Goal: Task Accomplishment & Management: Manage account settings

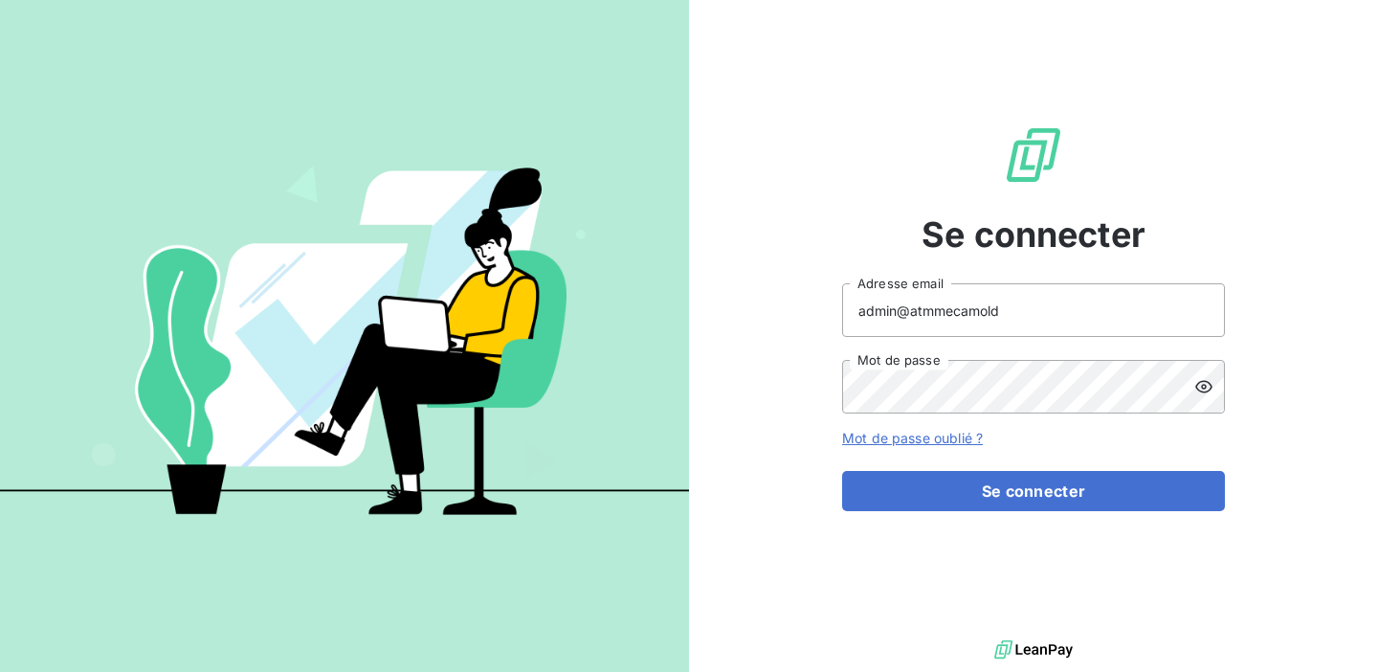
click at [1001, 312] on input "admin@atmmecamold" at bounding box center [1033, 310] width 383 height 54
drag, startPoint x: 1001, startPoint y: 312, endPoint x: 912, endPoint y: 313, distance: 89.0
click at [912, 313] on input "admin@atmmecamold" at bounding box center [1033, 310] width 383 height 54
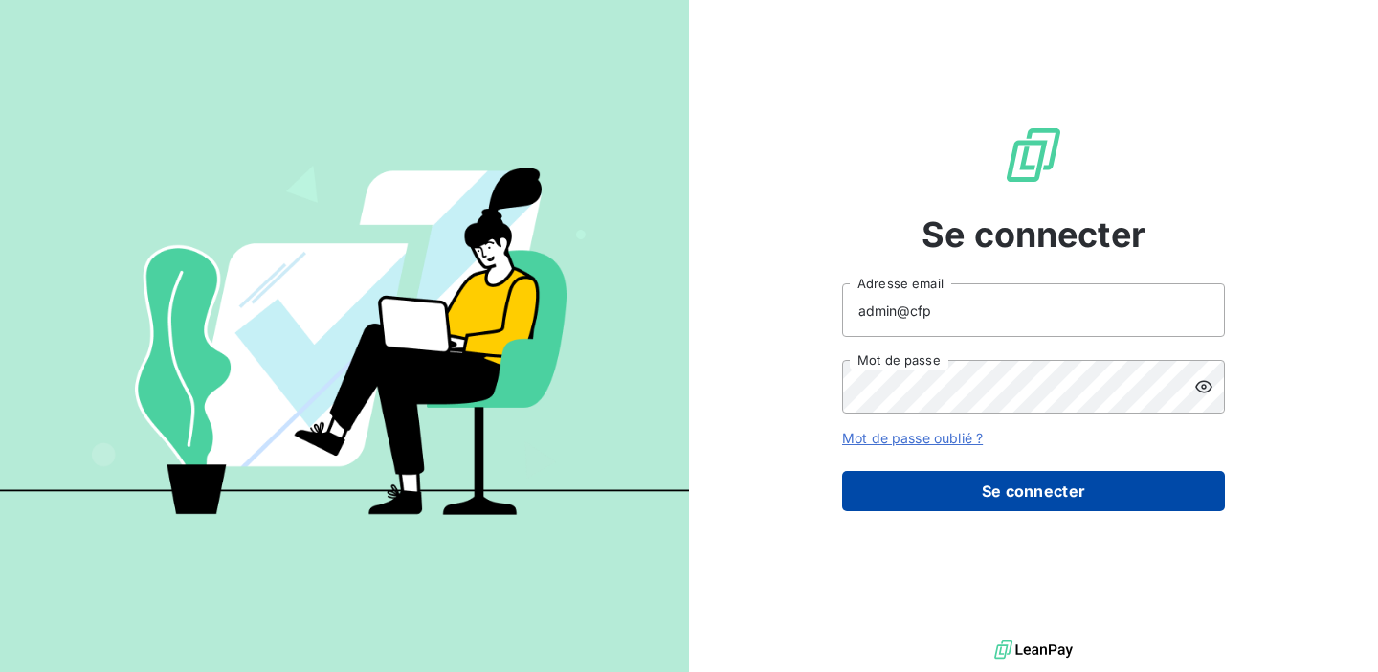
type input "admin@cfp"
click at [962, 483] on button "Se connecter" at bounding box center [1033, 491] width 383 height 40
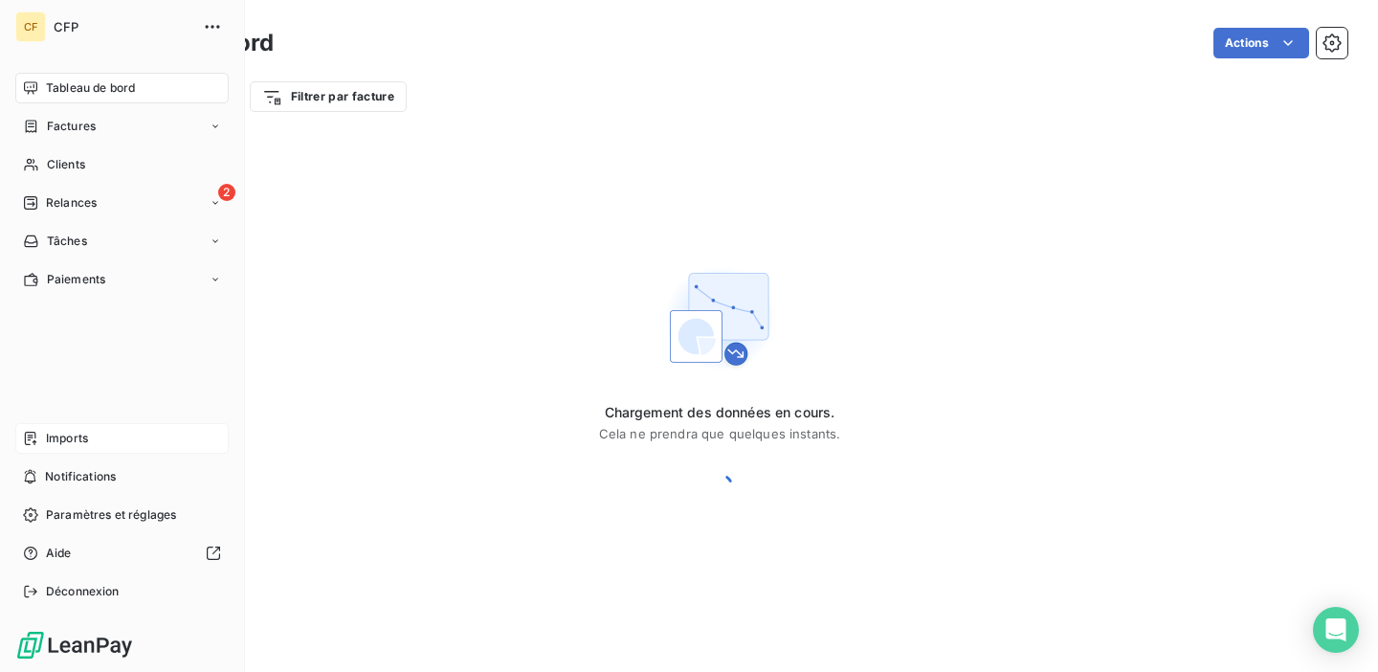
click at [33, 442] on icon at bounding box center [30, 438] width 11 height 13
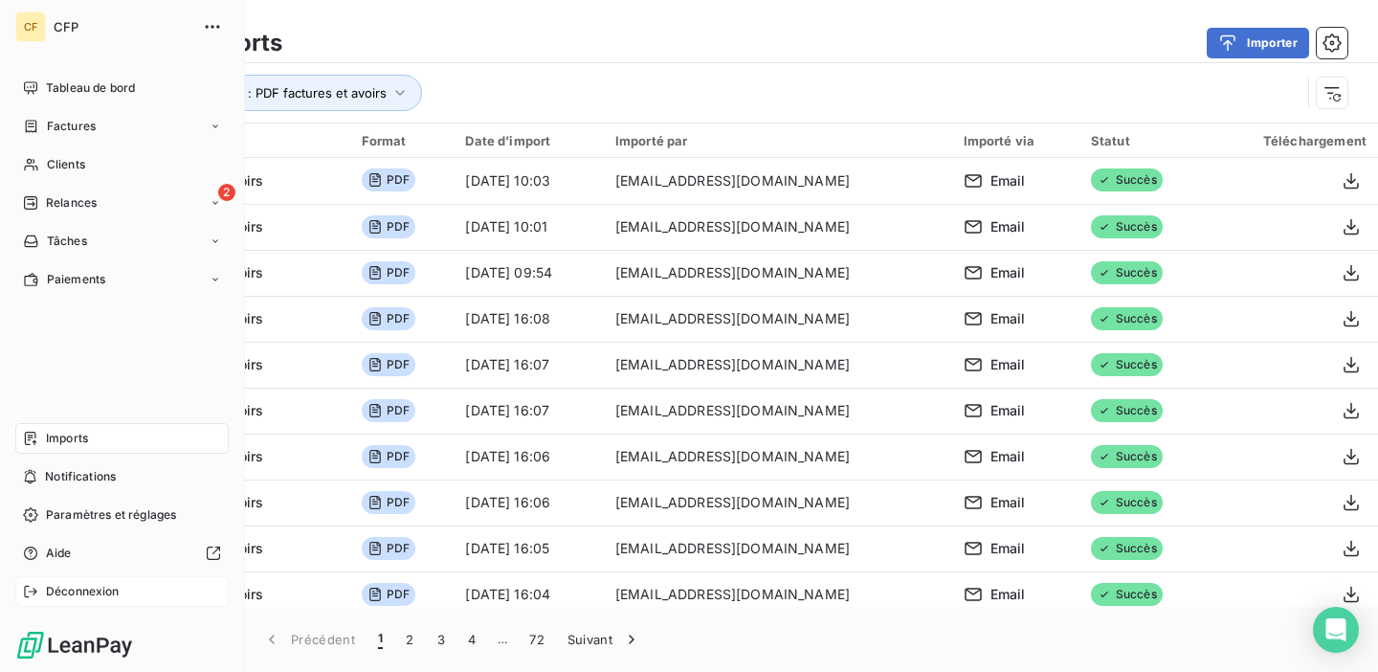
click at [68, 603] on div "Déconnexion" at bounding box center [121, 591] width 213 height 31
